Goal: Navigation & Orientation: Find specific page/section

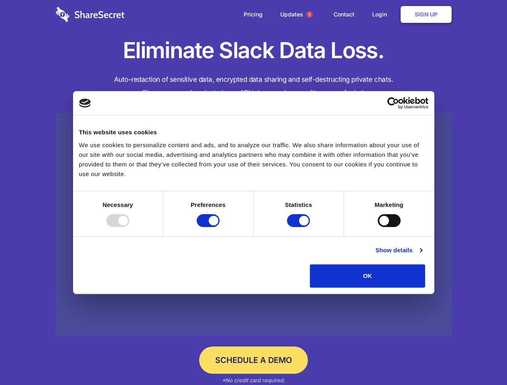
click at [129, 227] on div at bounding box center [117, 220] width 23 height 13
click at [219, 227] on input "Preferences" at bounding box center [208, 220] width 23 height 13
checkbox input "false"
click at [299, 227] on input "Statistics" at bounding box center [298, 220] width 23 height 13
checkbox input "false"
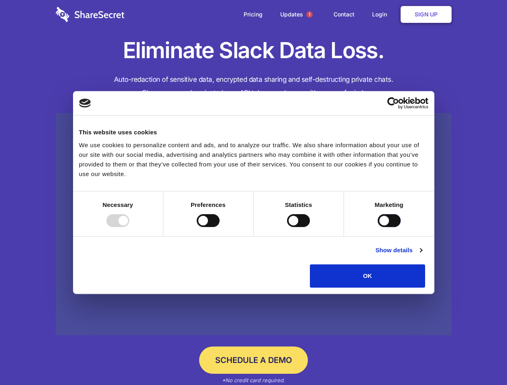
click at [377, 227] on input "Marketing" at bounding box center [388, 220] width 23 height 13
checkbox input "true"
click at [422, 255] on link "Show details" at bounding box center [398, 250] width 47 height 10
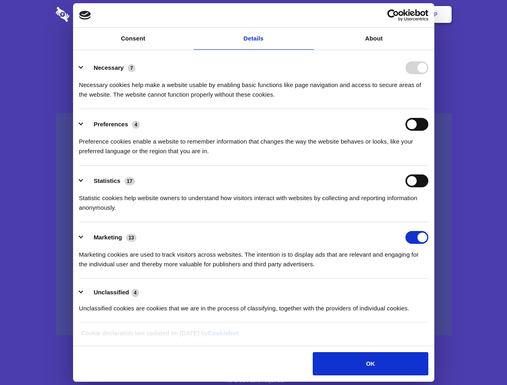
click at [428, 109] on li "Necessary 7 Necessary cookies help make a website usable by enabling basic func…" at bounding box center [253, 81] width 349 height 57
click at [309, 14] on span "1" at bounding box center [309, 14] width 6 height 6
